Goal: Task Accomplishment & Management: Manage account settings

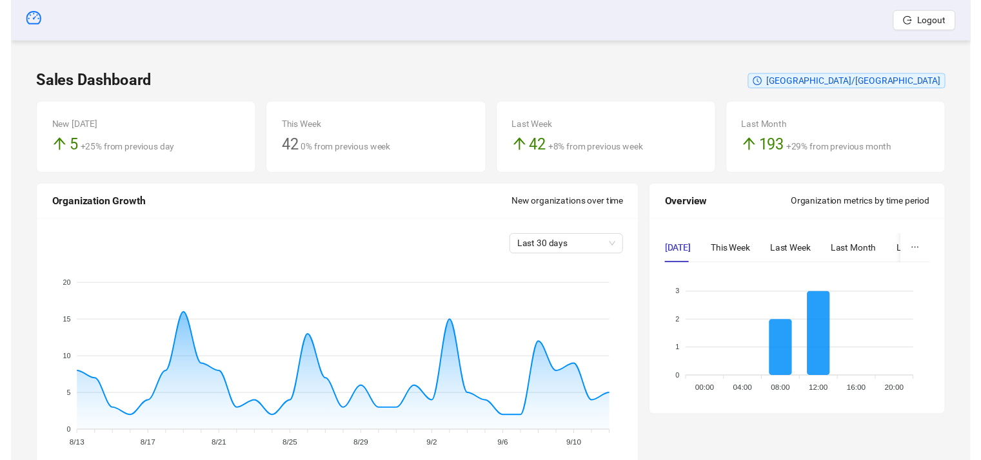
scroll to position [319, 0]
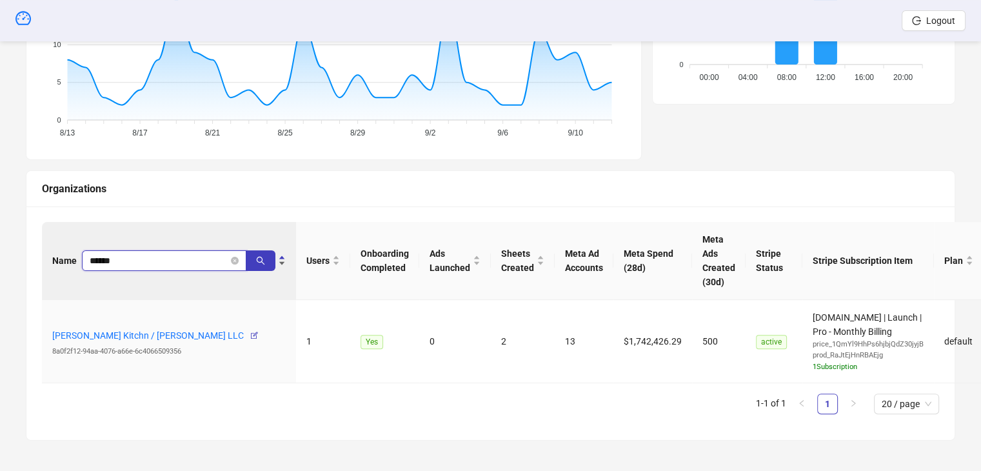
click at [132, 255] on input "******" at bounding box center [159, 260] width 139 height 14
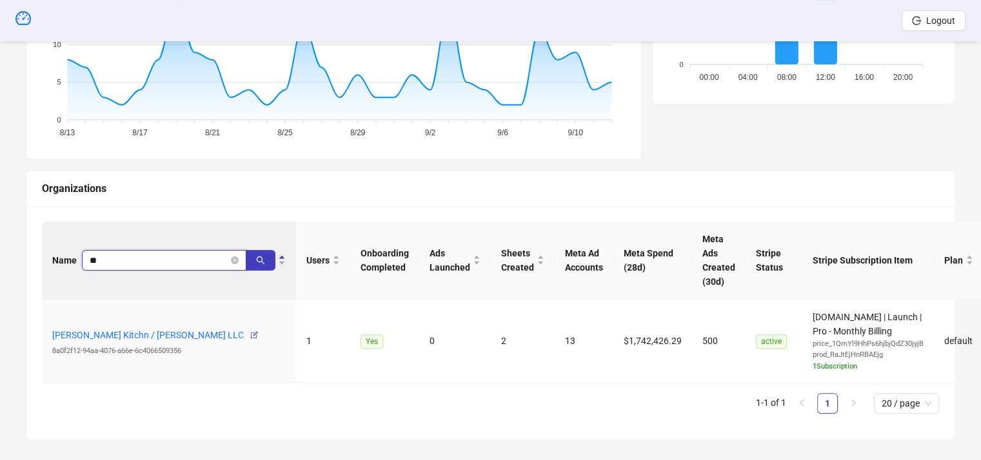
type input "*"
click at [106, 258] on input "search" at bounding box center [159, 260] width 139 height 14
type input "******"
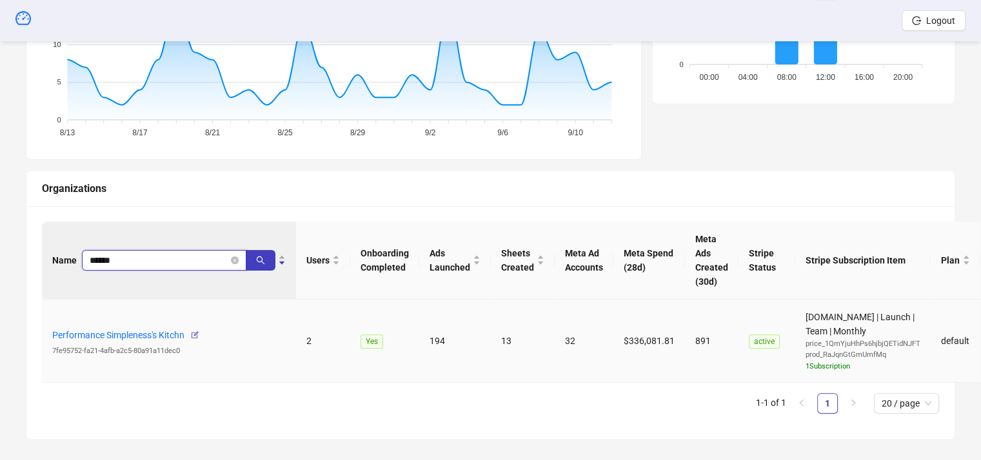
scroll to position [329, 0]
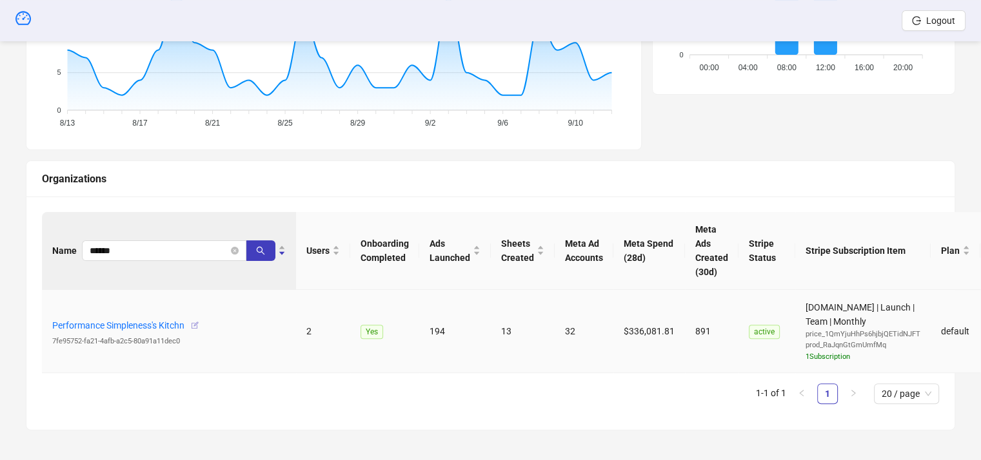
click at [194, 326] on icon "button" at bounding box center [194, 325] width 9 height 9
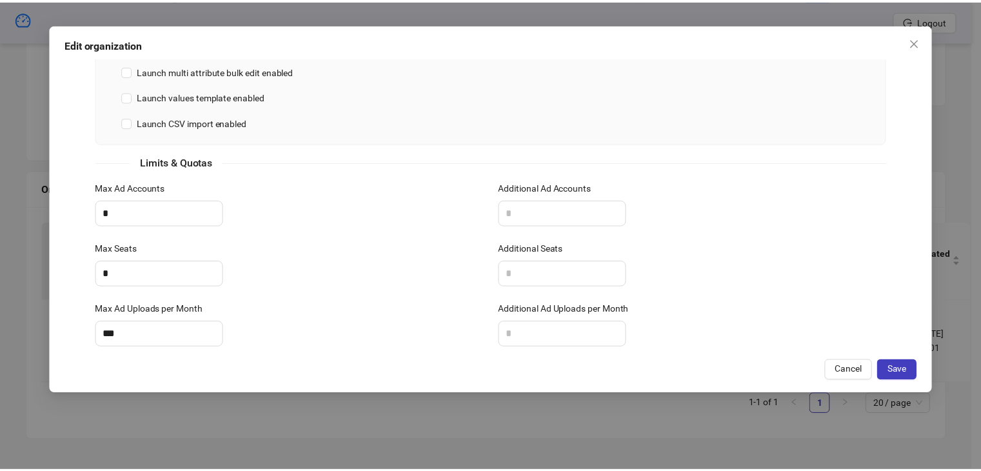
scroll to position [481, 0]
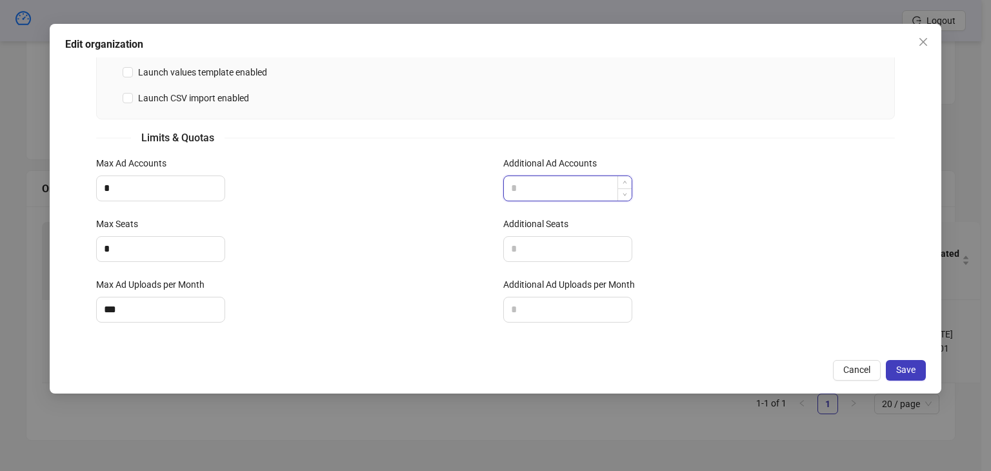
click at [541, 184] on input "Additional Ad Accounts" at bounding box center [568, 188] width 128 height 25
type input "*"
click at [900, 375] on button "Save" at bounding box center [905, 370] width 40 height 21
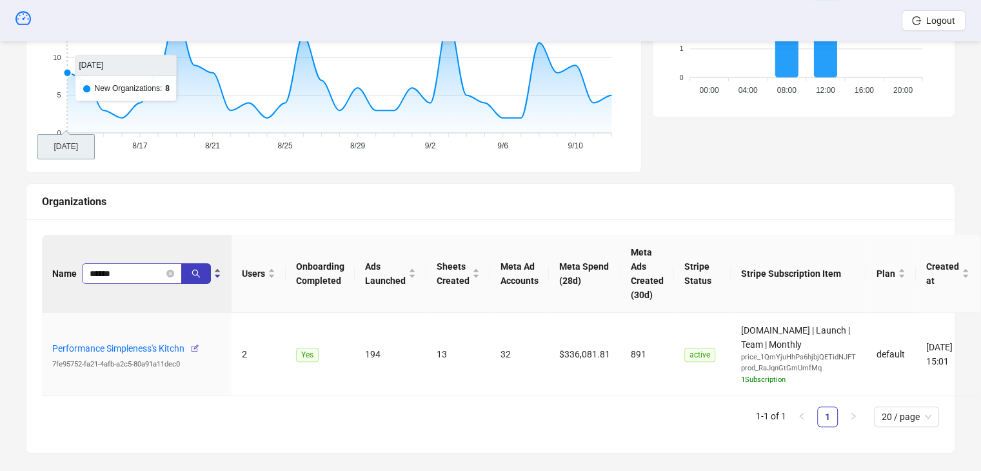
scroll to position [319, 0]
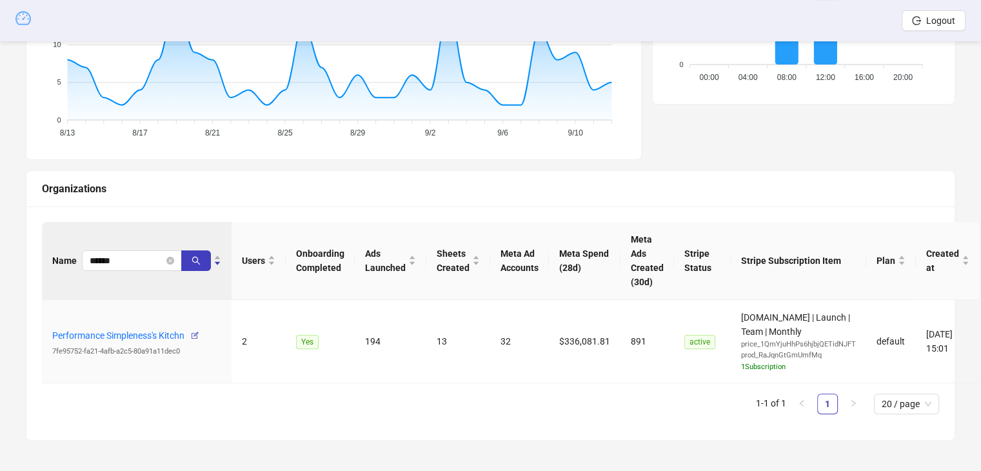
click at [23, 21] on icon "dashboard" at bounding box center [22, 17] width 15 height 15
click at [27, 15] on icon "dashboard" at bounding box center [22, 18] width 15 height 14
click at [95, 334] on link "Performance Simpleness's Kitchn" at bounding box center [118, 335] width 132 height 10
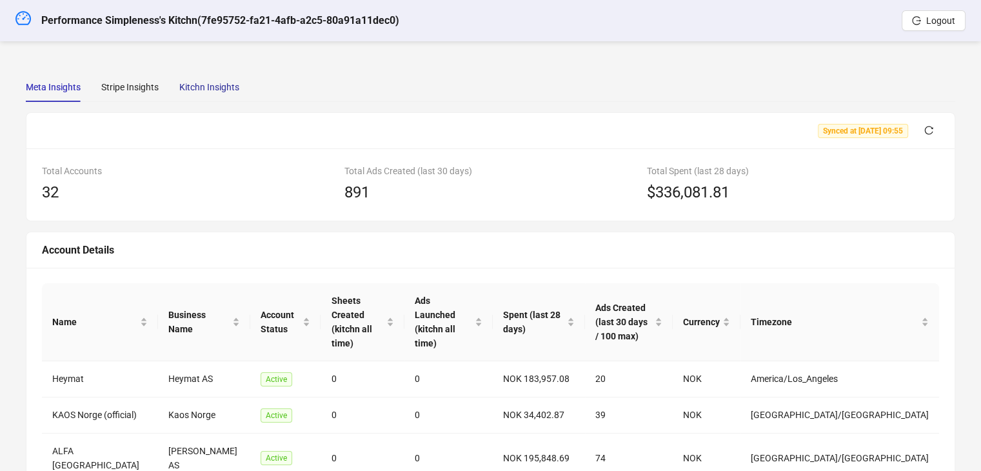
click at [196, 81] on div "Kitchn Insights" at bounding box center [209, 87] width 60 height 14
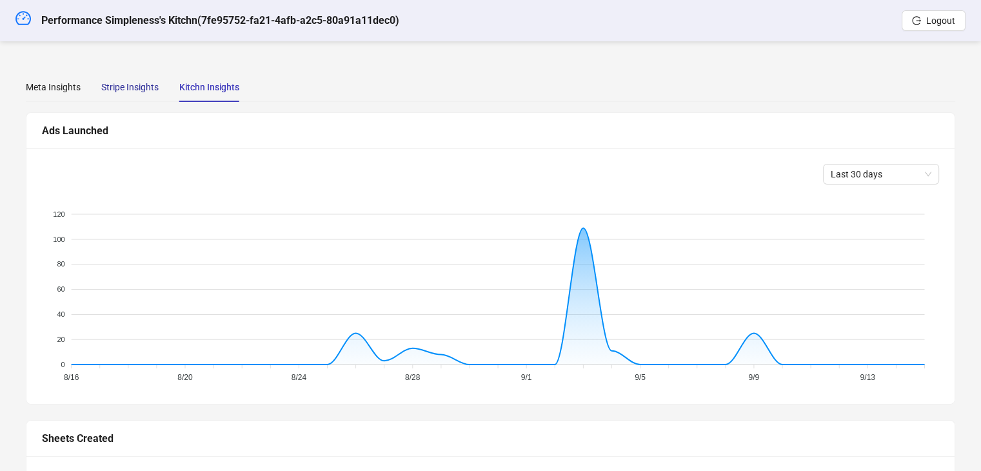
click at [138, 81] on div "Stripe Insights" at bounding box center [129, 87] width 57 height 14
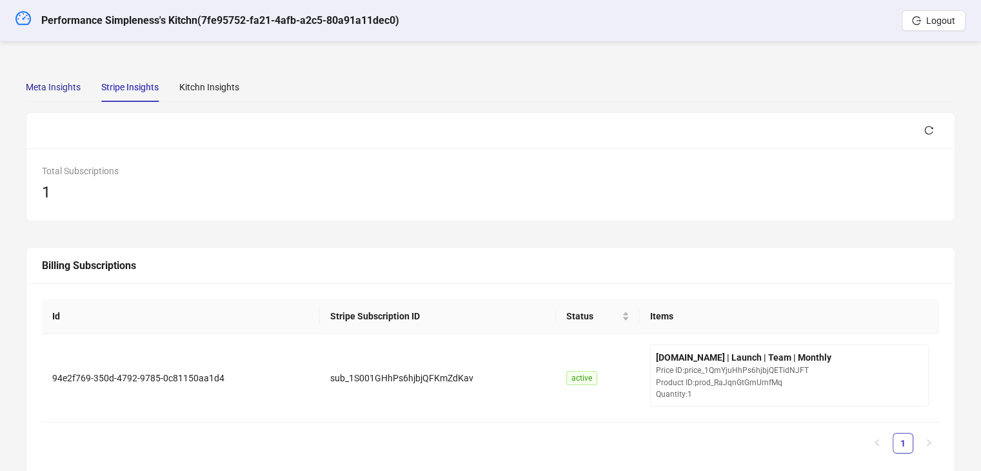
drag, startPoint x: 47, startPoint y: 92, endPoint x: 15, endPoint y: 25, distance: 74.4
click at [46, 92] on div "Meta Insights" at bounding box center [53, 87] width 55 height 14
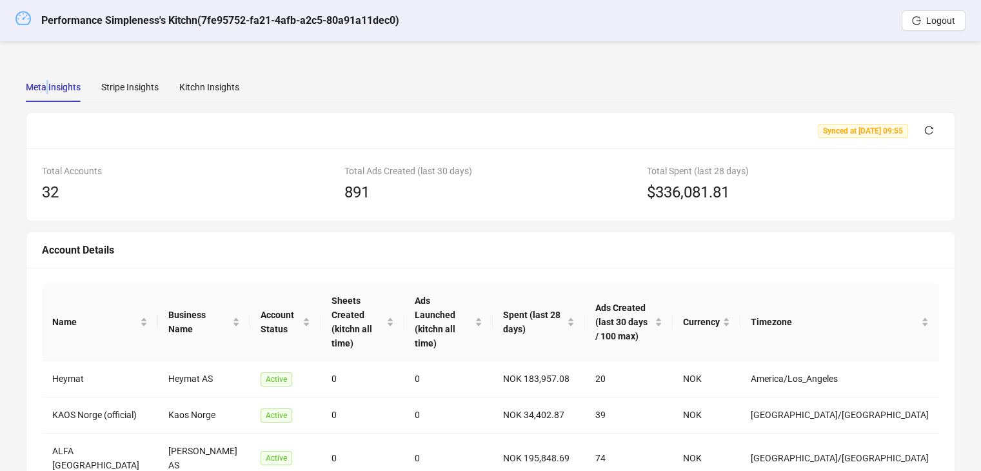
click at [22, 26] on link at bounding box center [22, 20] width 15 height 41
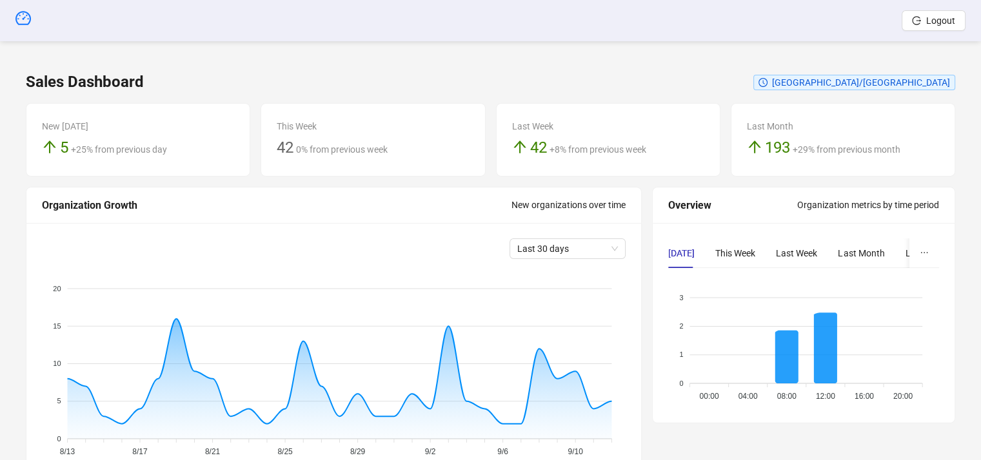
scroll to position [387, 0]
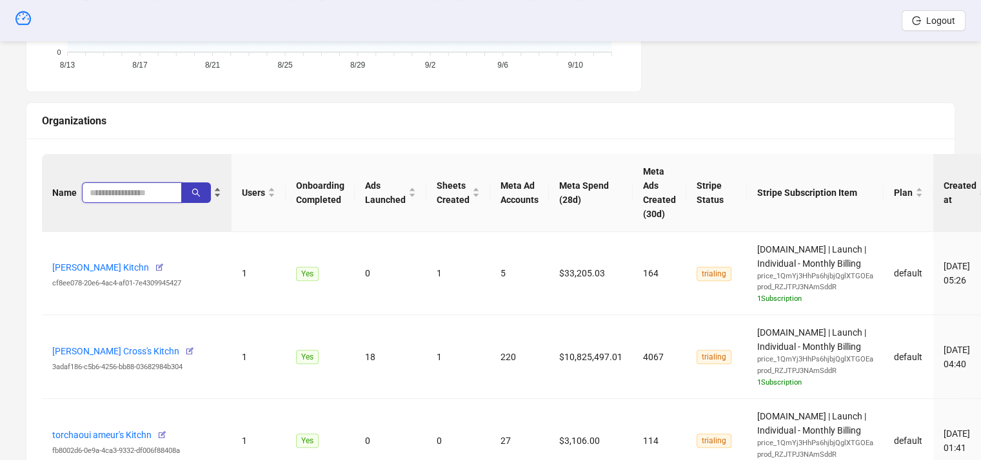
click at [130, 192] on input "search" at bounding box center [127, 193] width 74 height 14
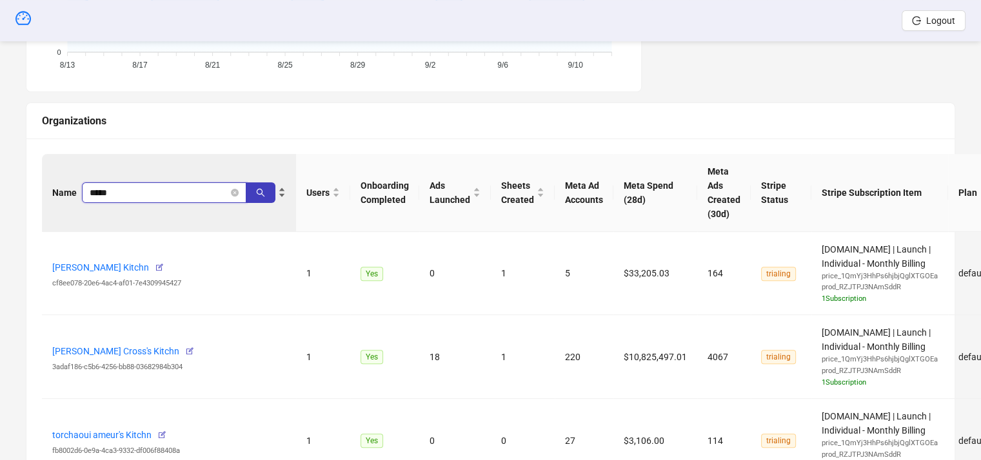
type input "*****"
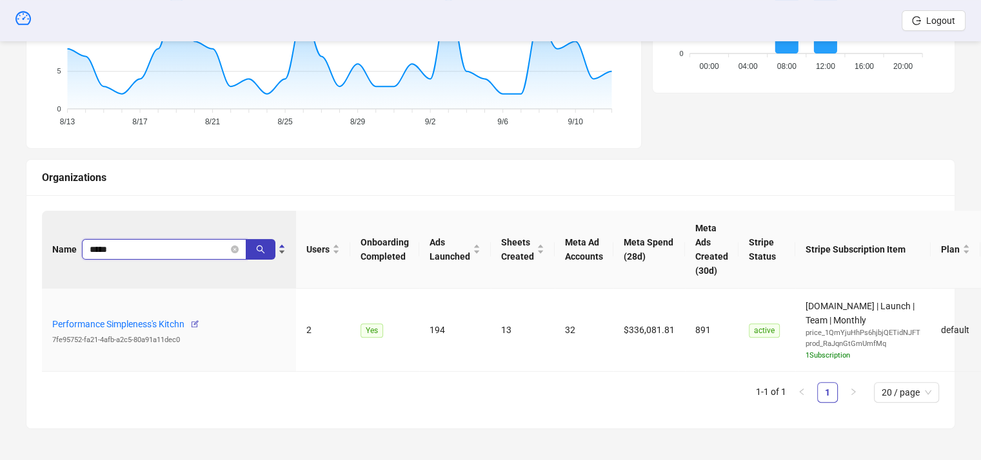
scroll to position [329, 0]
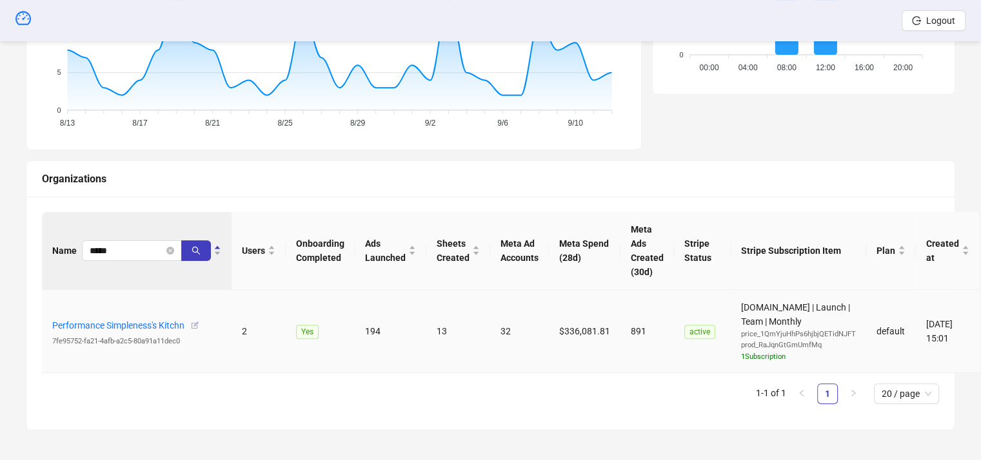
click at [199, 321] on icon "button" at bounding box center [194, 325] width 9 height 9
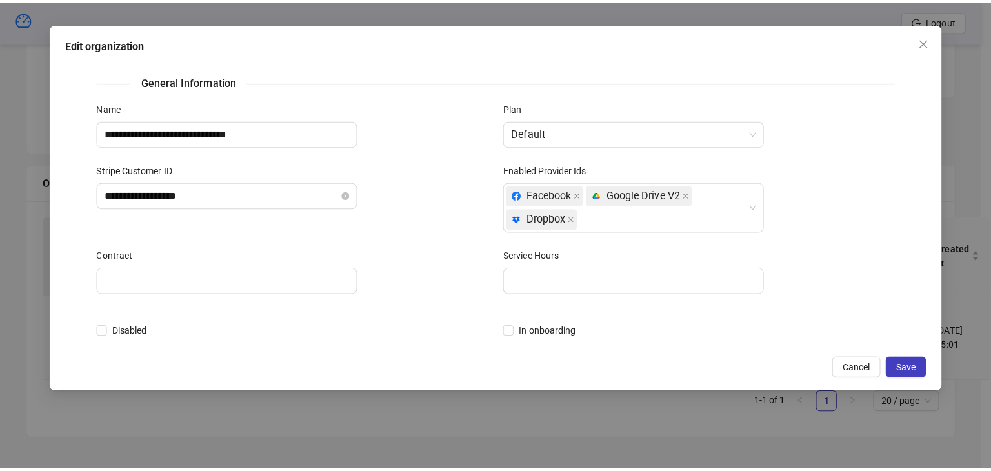
scroll to position [319, 0]
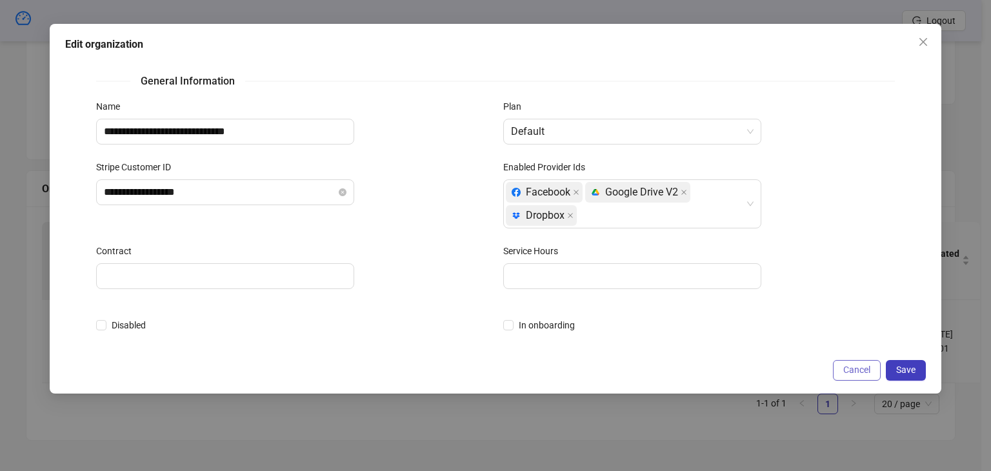
click at [851, 371] on span "Cancel" at bounding box center [856, 369] width 27 height 10
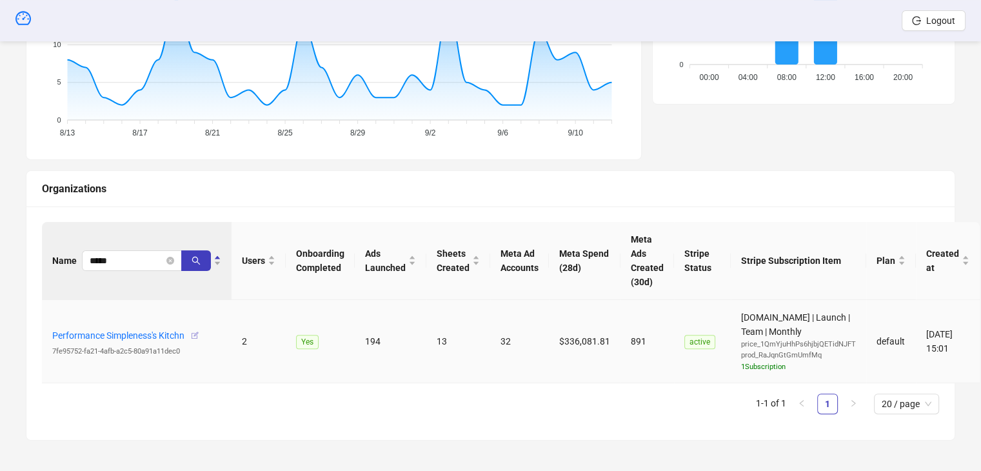
click at [196, 335] on icon "button" at bounding box center [194, 335] width 9 height 9
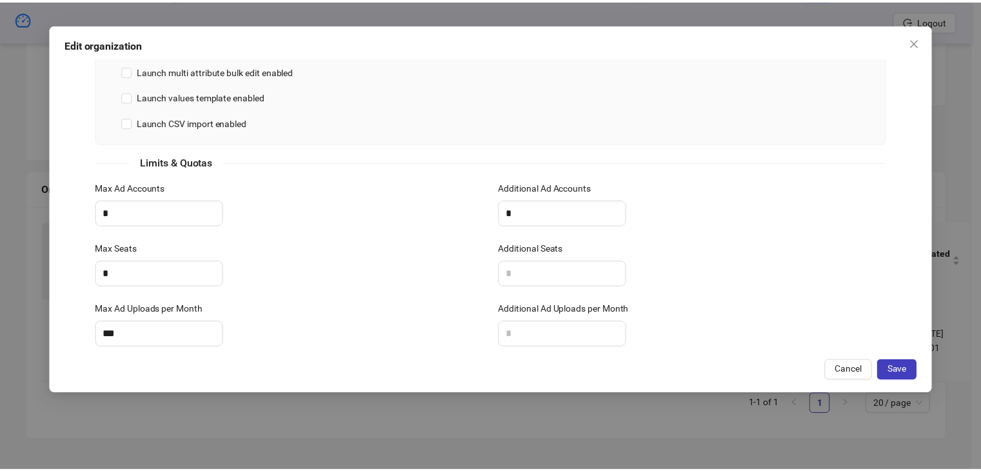
scroll to position [481, 0]
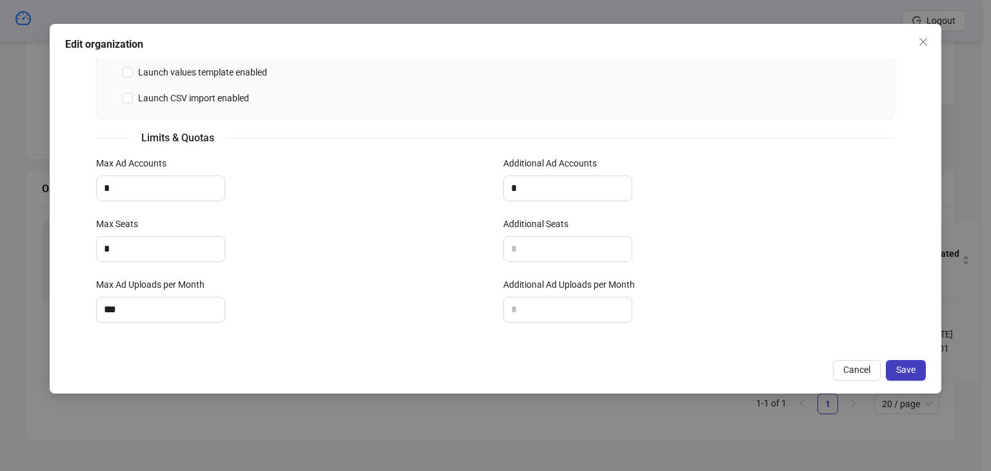
drag, startPoint x: 235, startPoint y: 437, endPoint x: 152, endPoint y: 199, distance: 251.3
click at [234, 437] on div "**********" at bounding box center [495, 235] width 991 height 471
